Goal: Check status

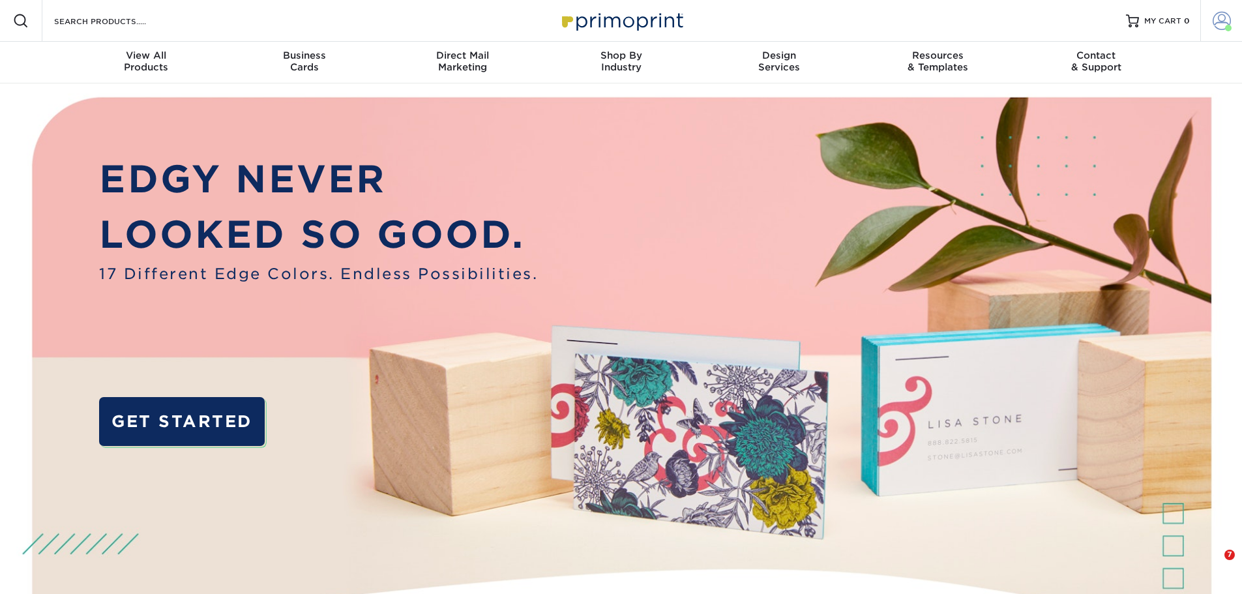
click at [1225, 27] on span at bounding box center [1228, 28] width 7 height 7
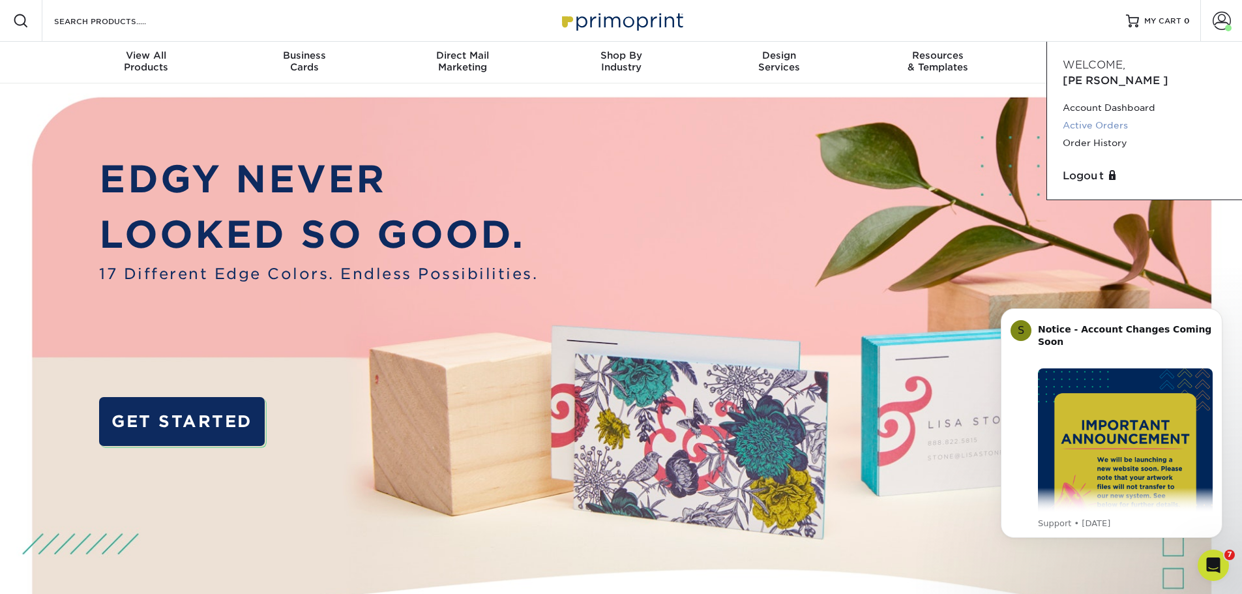
click at [1106, 117] on link "Active Orders" at bounding box center [1144, 126] width 164 height 18
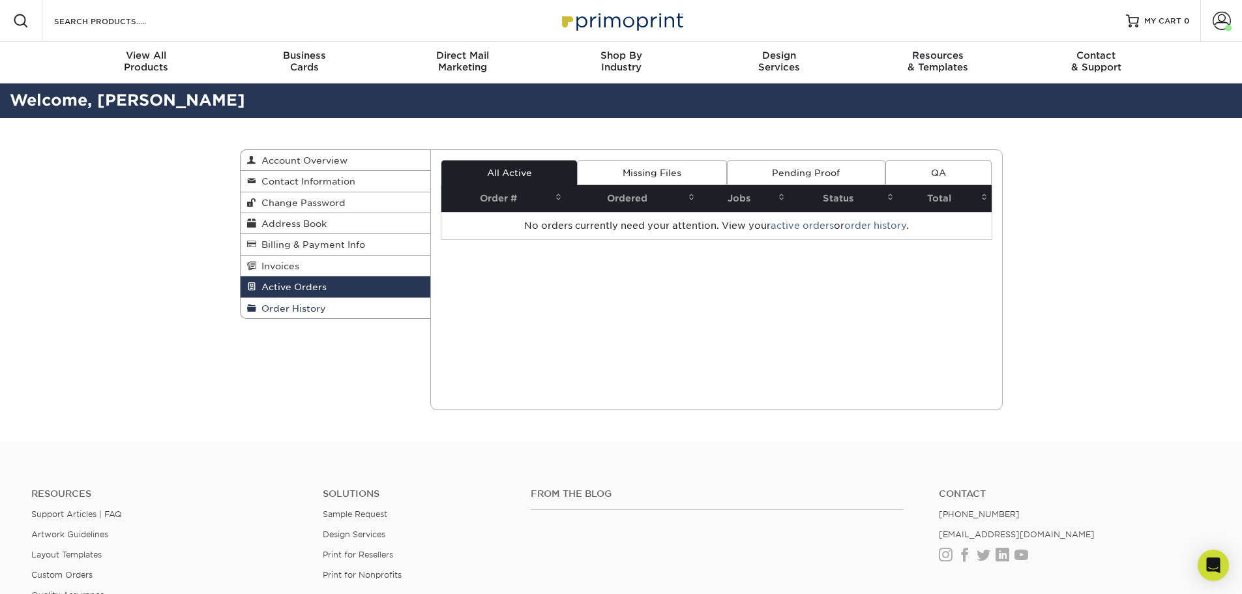
click at [295, 310] on span "Order History" at bounding box center [291, 308] width 70 height 10
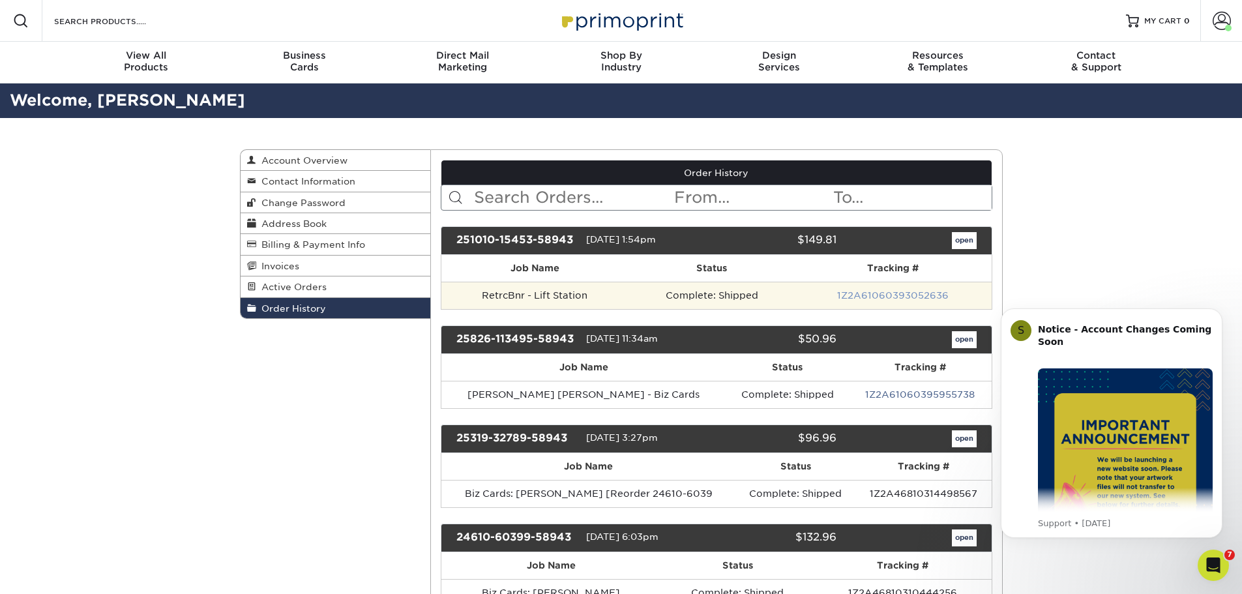
click at [909, 292] on link "1Z2A61060393052636" at bounding box center [892, 295] width 111 height 10
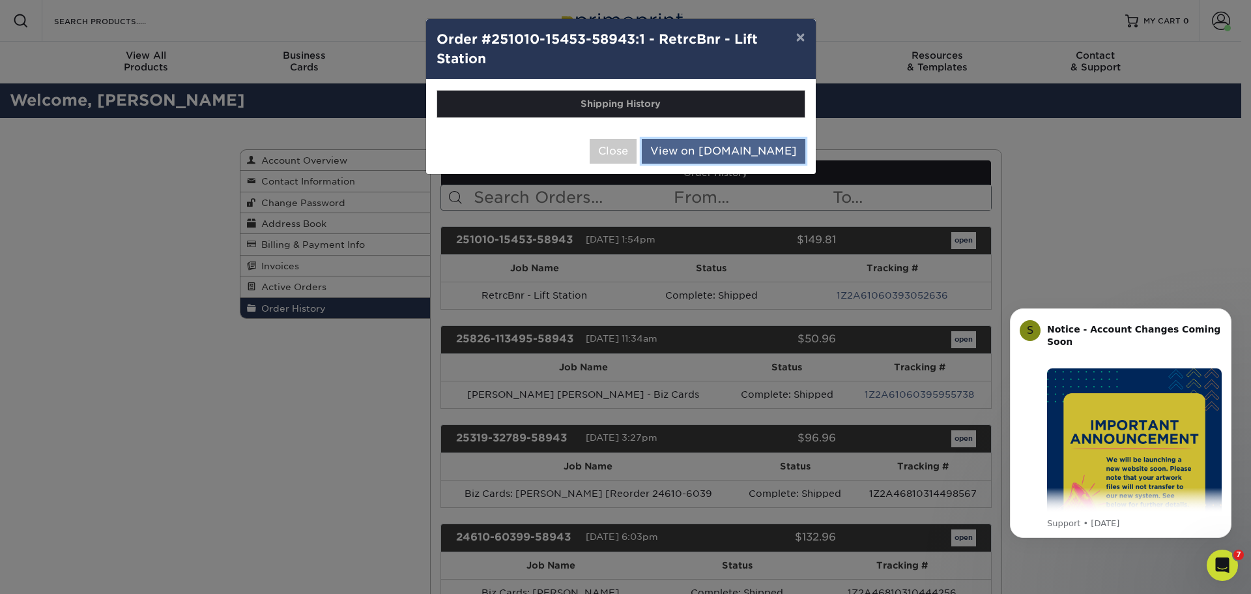
click at [738, 158] on link "View on [DOMAIN_NAME]" at bounding box center [724, 151] width 164 height 25
